Goal: Task Accomplishment & Management: Use online tool/utility

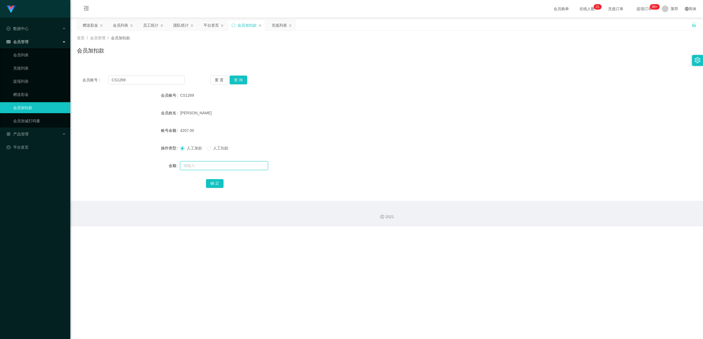
click at [221, 147] on input "text" at bounding box center [224, 165] width 88 height 9
drag, startPoint x: 141, startPoint y: 79, endPoint x: 93, endPoint y: 77, distance: 48.1
click at [93, 77] on div "会员账号： CS1269" at bounding box center [133, 80] width 102 height 9
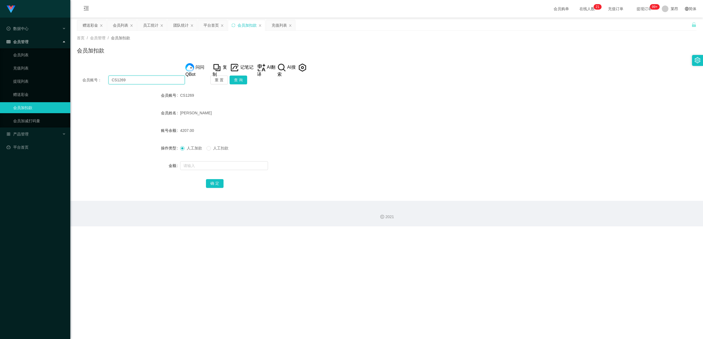
paste input "账号：Darrowong"
drag, startPoint x: 124, startPoint y: 78, endPoint x: 105, endPoint y: 81, distance: 19.0
click at [105, 81] on div "会员账号： 账号：[PERSON_NAME]" at bounding box center [133, 80] width 102 height 9
type input "Darrowong"
click at [236, 81] on button "查 询" at bounding box center [239, 80] width 18 height 9
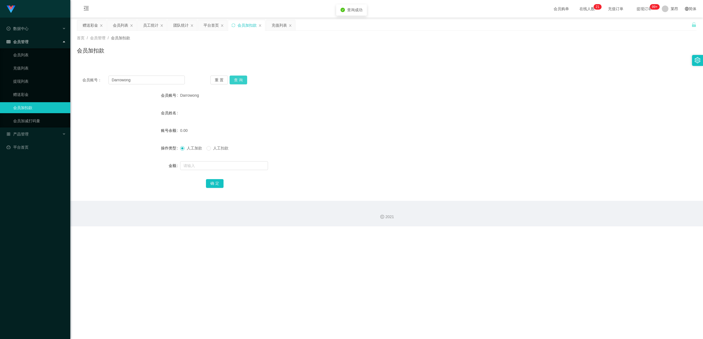
click at [238, 79] on button "查 询" at bounding box center [239, 80] width 18 height 9
click at [197, 147] on input "text" at bounding box center [224, 165] width 88 height 9
type input "100"
click at [212, 147] on button "确 定" at bounding box center [215, 183] width 18 height 9
